Goal: Task Accomplishment & Management: Use online tool/utility

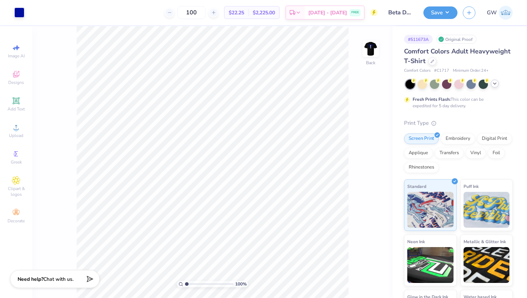
click at [493, 85] on icon at bounding box center [495, 84] width 6 height 6
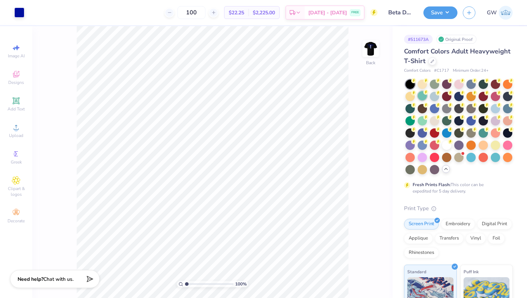
click at [420, 98] on div at bounding box center [421, 95] width 9 height 9
click at [432, 61] on icon at bounding box center [432, 61] width 4 height 4
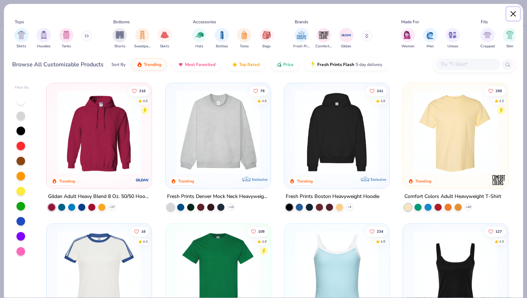
click at [509, 15] on button "Close" at bounding box center [513, 14] width 14 height 14
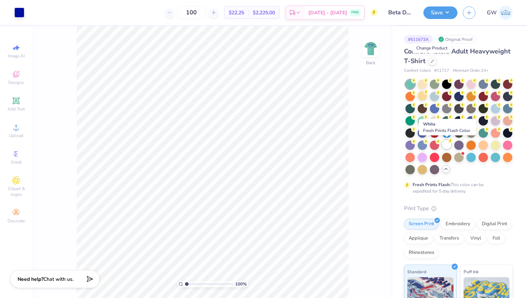
click at [449, 145] on div at bounding box center [446, 144] width 9 height 9
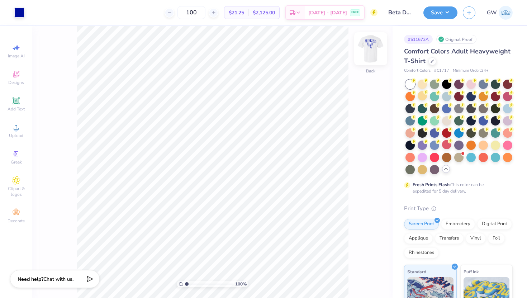
click at [370, 53] on img at bounding box center [370, 48] width 29 height 29
click at [371, 50] on img at bounding box center [370, 48] width 29 height 29
click at [450, 6] on button "Save" at bounding box center [440, 11] width 34 height 13
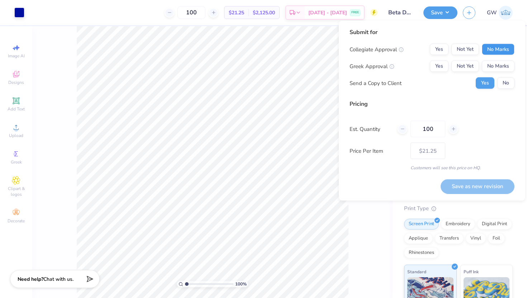
click at [492, 48] on button "No Marks" at bounding box center [498, 49] width 33 height 11
click at [445, 65] on button "Yes" at bounding box center [439, 66] width 19 height 11
click at [479, 184] on button "Save as new revision" at bounding box center [477, 186] width 74 height 15
type input "$21.25"
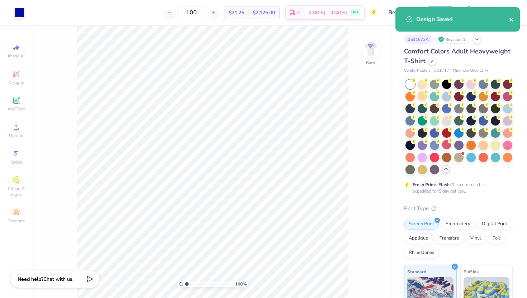
click at [512, 18] on icon "close" at bounding box center [511, 20] width 5 height 6
